Goal: Book appointment/travel/reservation

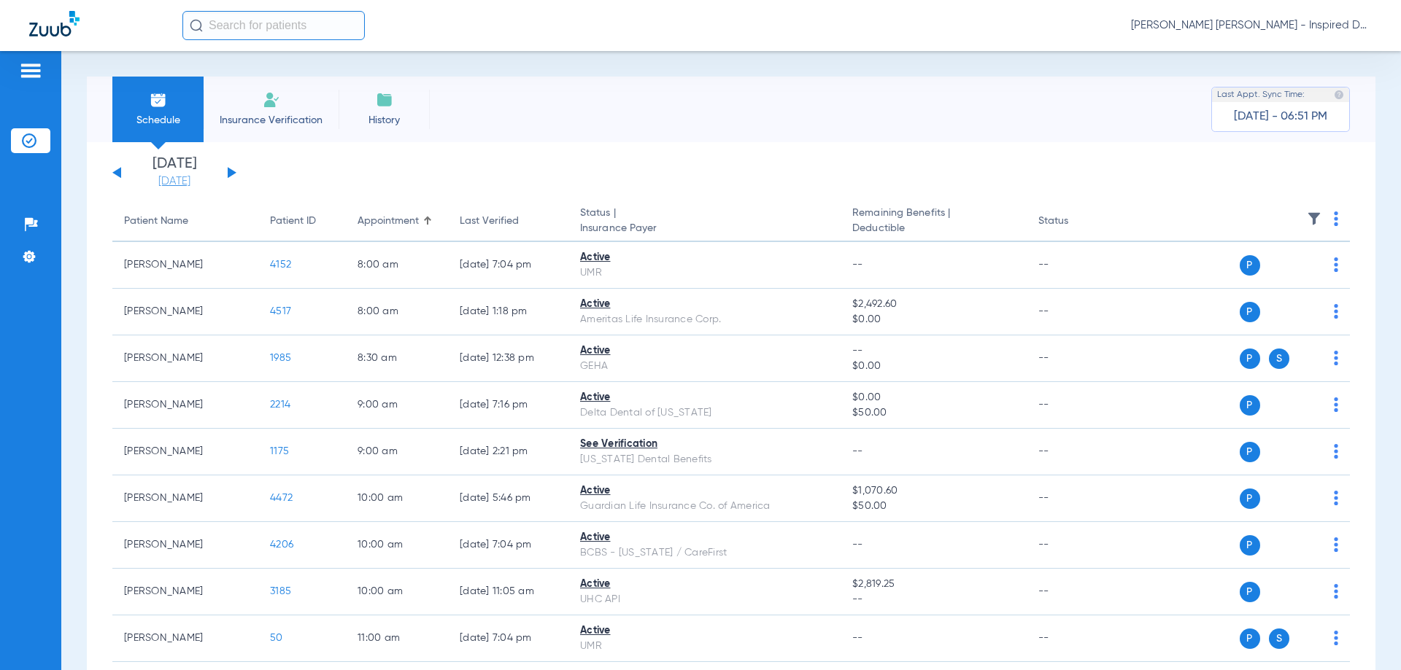
click at [187, 185] on link "[DATE]" at bounding box center [175, 181] width 88 height 15
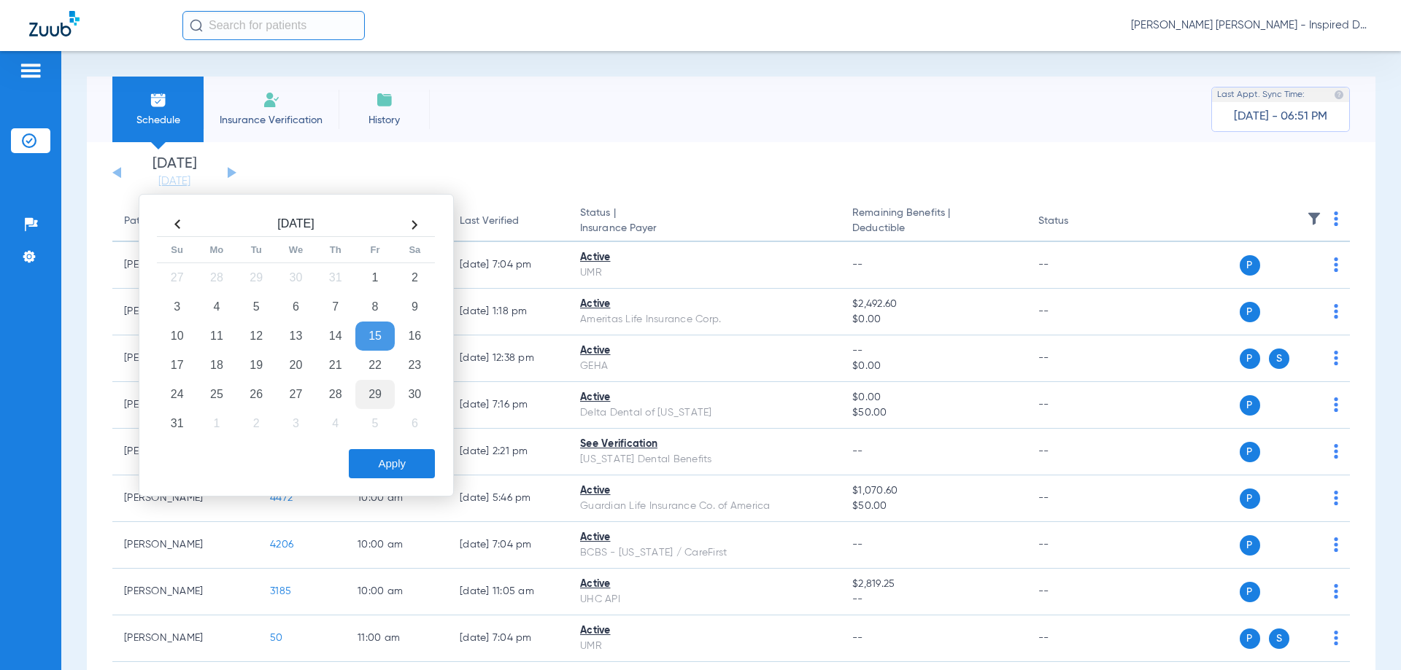
click at [375, 392] on td "29" at bounding box center [374, 394] width 39 height 29
click at [415, 472] on button "Apply" at bounding box center [392, 463] width 86 height 29
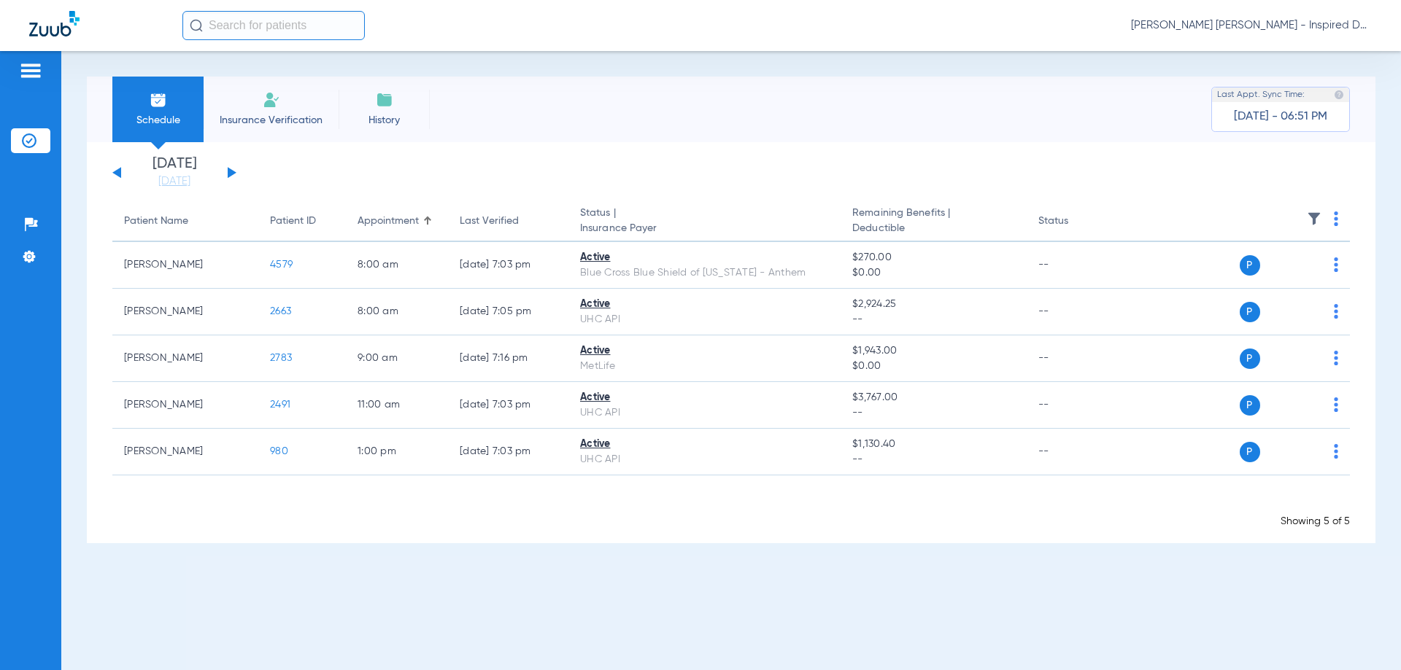
click at [111, 174] on div "[DATE] [DATE] [DATE] [DATE] [DATE] [DATE] [DATE] [DATE] [DATE] [DATE] [DATE] [D…" at bounding box center [731, 342] width 1288 height 401
click at [117, 174] on button at bounding box center [116, 172] width 9 height 11
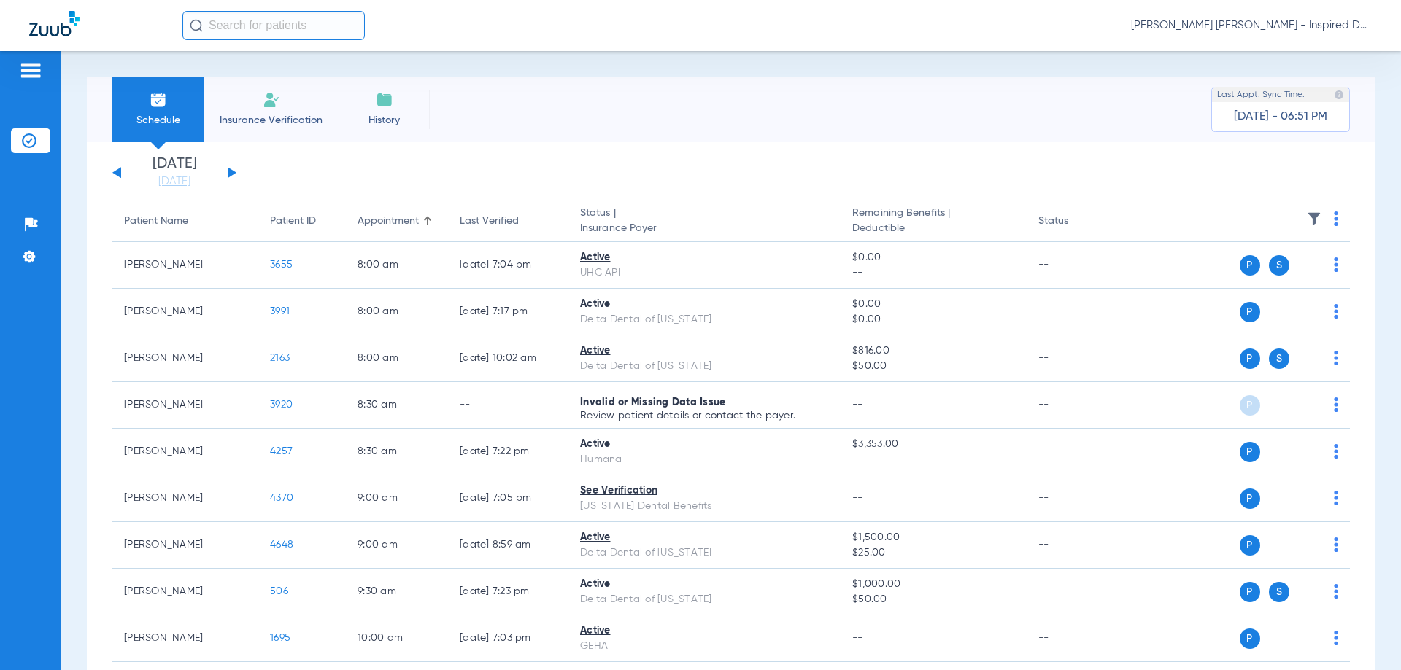
click at [119, 169] on div "[DATE] [DATE] [DATE] [DATE] [DATE] [DATE] [DATE] [DATE] [DATE] [DATE] [DATE] [D…" at bounding box center [174, 173] width 124 height 32
click at [119, 173] on button at bounding box center [116, 172] width 9 height 11
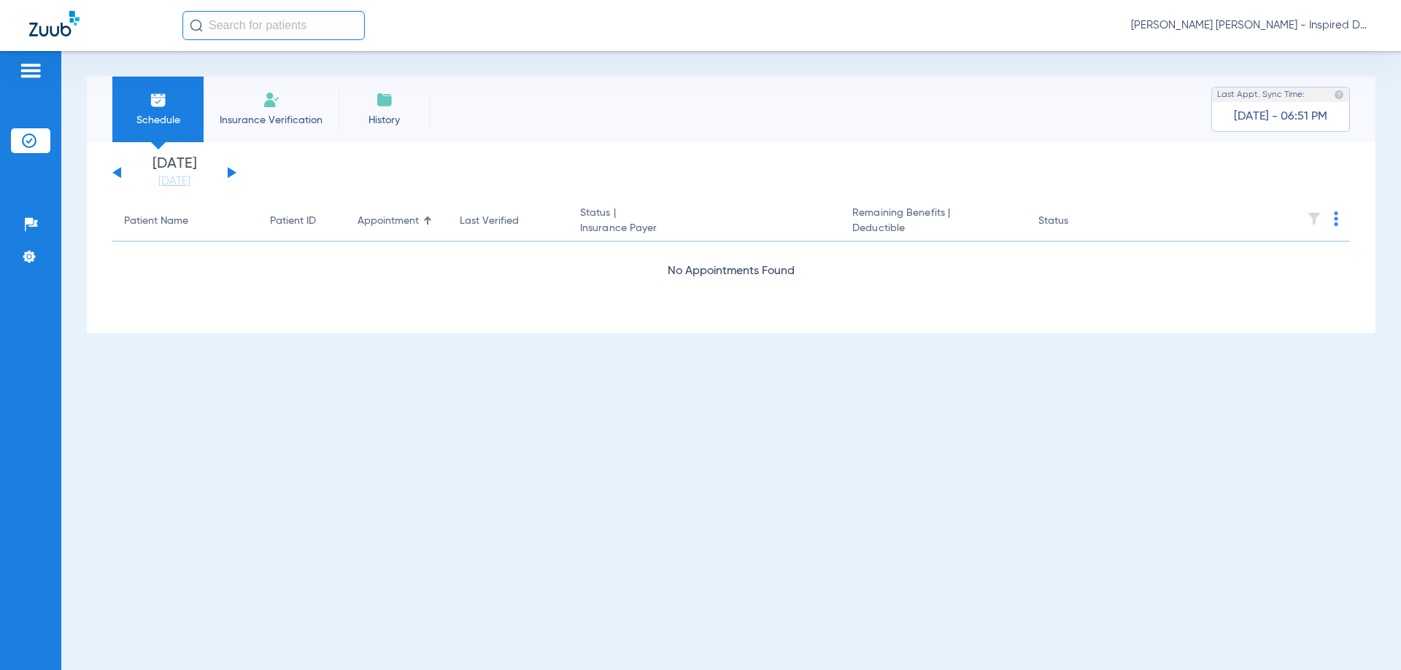
click at [112, 171] on div "[DATE] [DATE] [DATE] [DATE] [DATE] [DATE] [DATE] [DATE] [DATE] [DATE] [DATE] [D…" at bounding box center [731, 237] width 1288 height 191
click at [118, 171] on button at bounding box center [116, 172] width 9 height 11
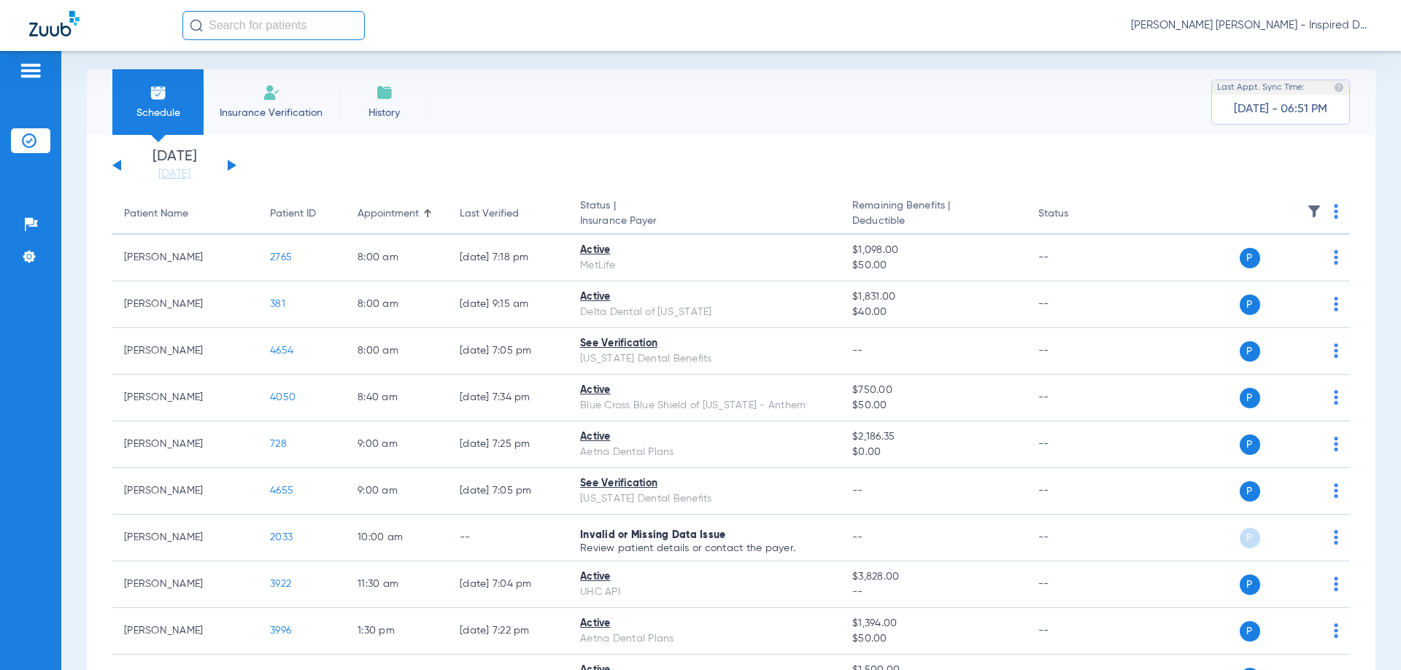
scroll to position [4, 0]
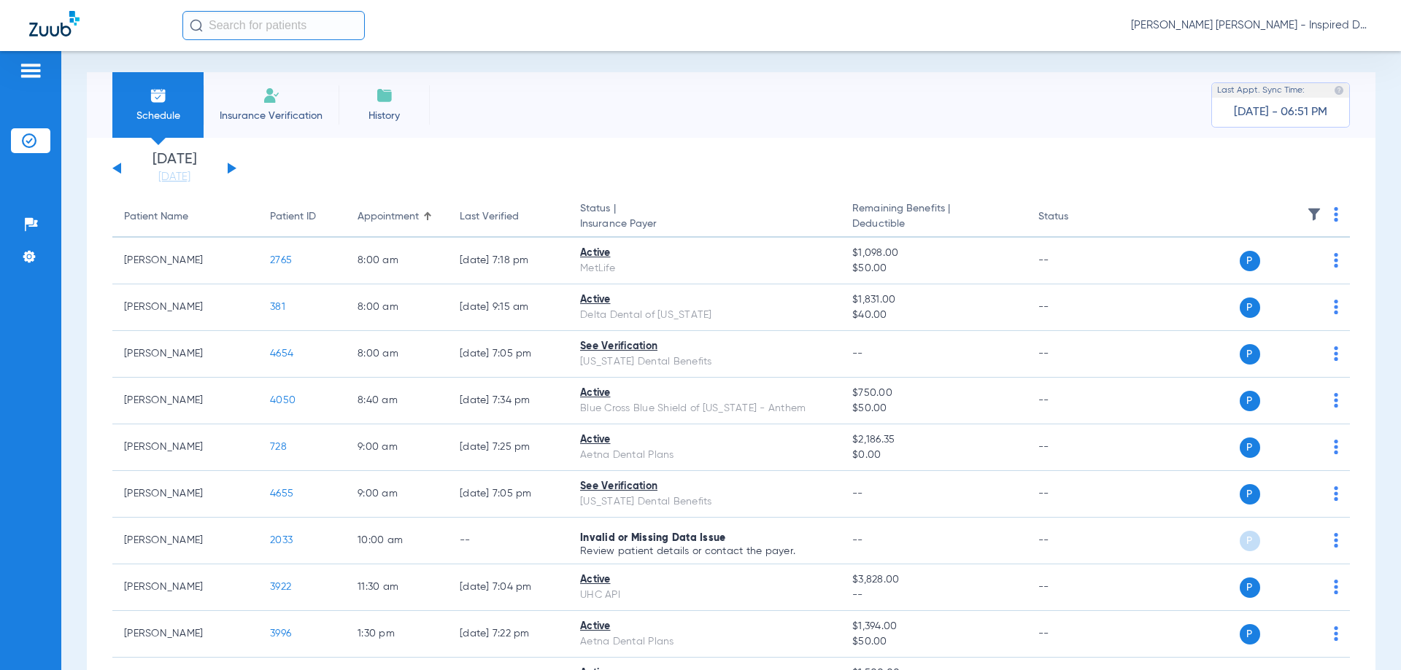
click at [125, 164] on div "[DATE] [DATE] [DATE] [DATE] [DATE] [DATE] [DATE] [DATE] [DATE] [DATE] [DATE] [D…" at bounding box center [174, 168] width 124 height 32
click at [114, 165] on div "[DATE] [DATE] [DATE] [DATE] [DATE] [DATE] [DATE] [DATE] [DATE] [DATE] [DATE] [D…" at bounding box center [174, 168] width 124 height 32
click at [118, 171] on button at bounding box center [116, 168] width 9 height 11
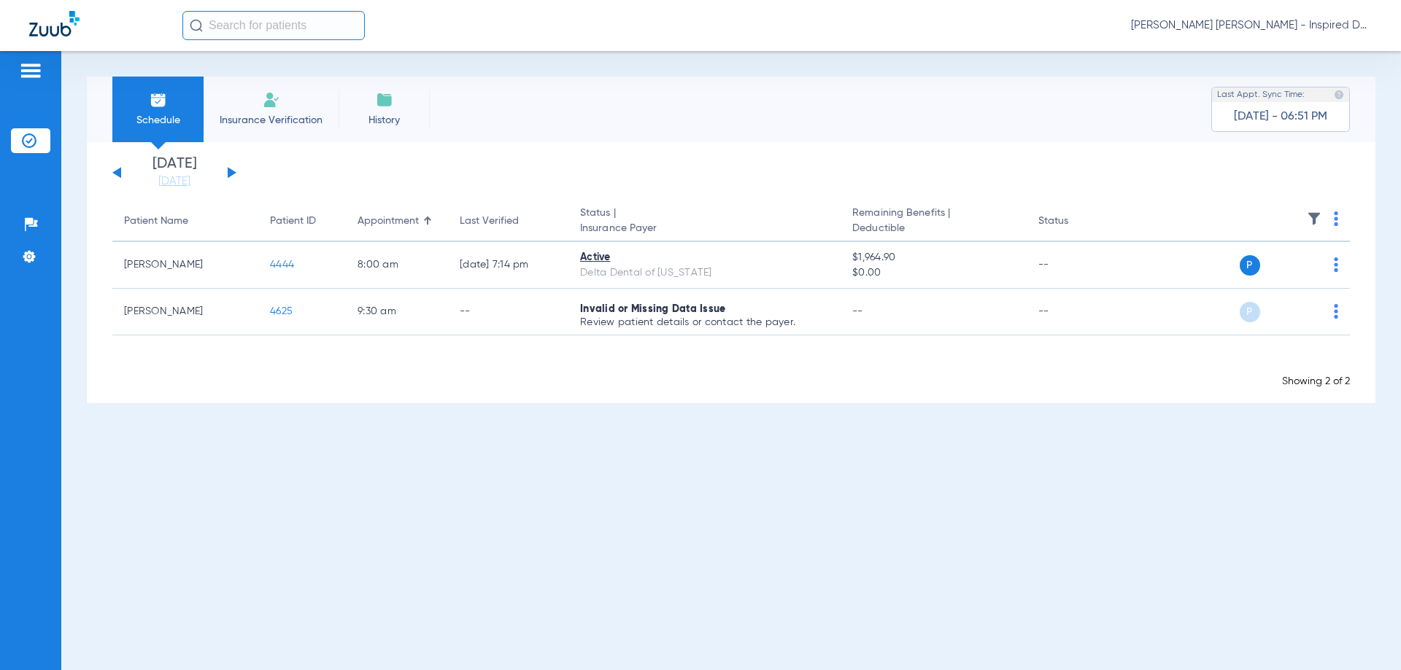
click at [115, 178] on div "[DATE] [DATE] [DATE] [DATE] [DATE] [DATE] [DATE] [DATE] [DATE] [DATE] [DATE] [D…" at bounding box center [174, 173] width 124 height 32
click at [118, 172] on button at bounding box center [116, 172] width 9 height 11
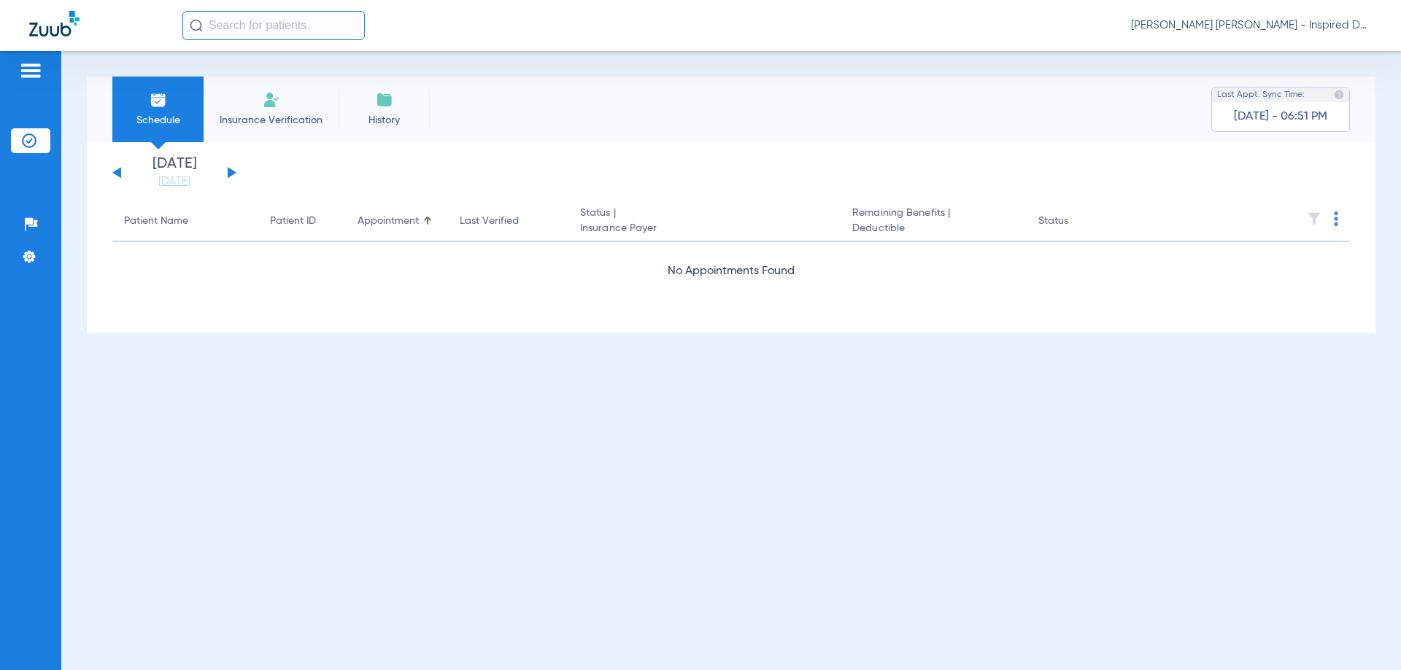
click at [119, 177] on button at bounding box center [116, 172] width 9 height 11
click at [122, 172] on div "[DATE] [DATE] [DATE] [DATE] [DATE] [DATE] [DATE] [DATE] [DATE] [DATE] [DATE] [D…" at bounding box center [174, 173] width 124 height 32
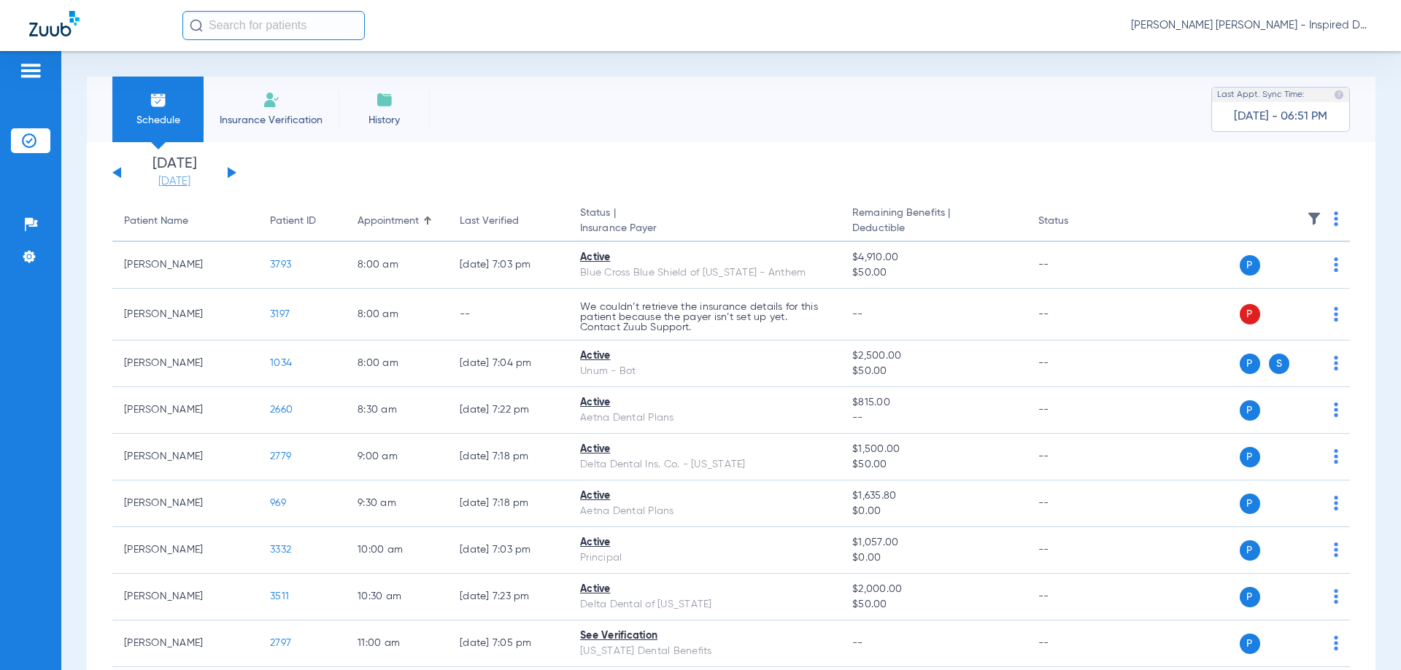
click at [179, 186] on link "[DATE]" at bounding box center [175, 181] width 88 height 15
